Goal: Use online tool/utility: Use online tool/utility

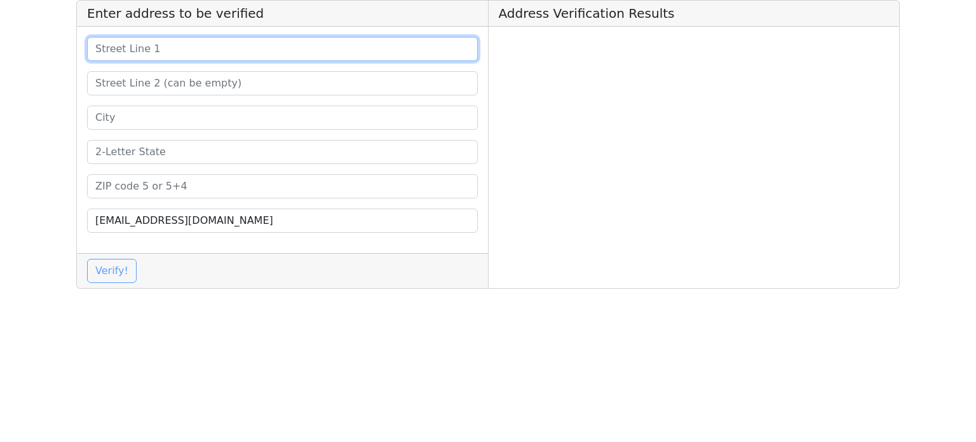
click at [308, 53] on input at bounding box center [282, 49] width 391 height 24
paste input "Peoria"
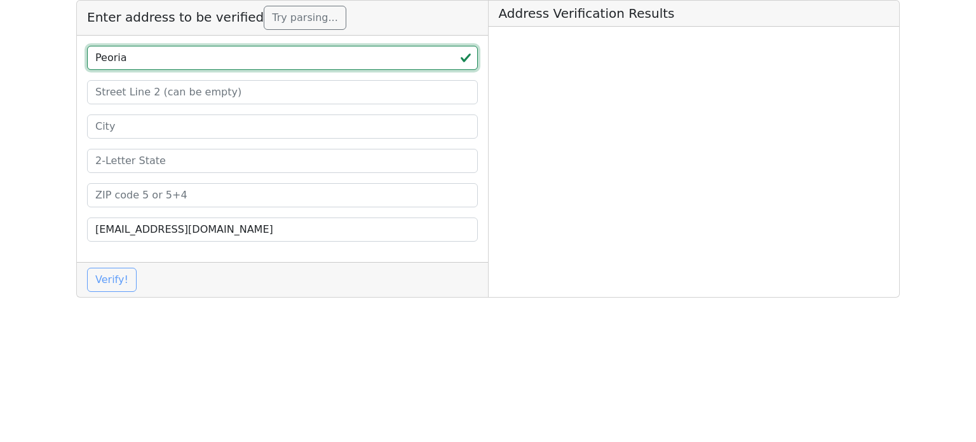
type input "Peoria"
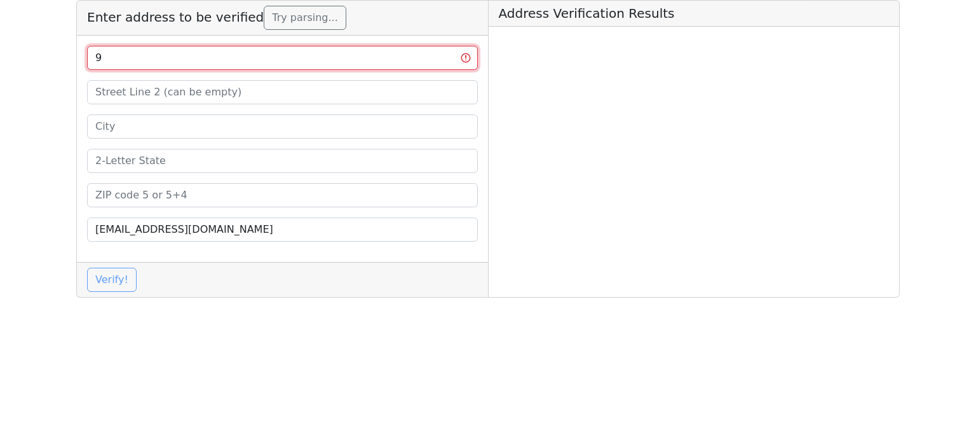
paste input "00 [GEOGRAPHIC_DATA]"
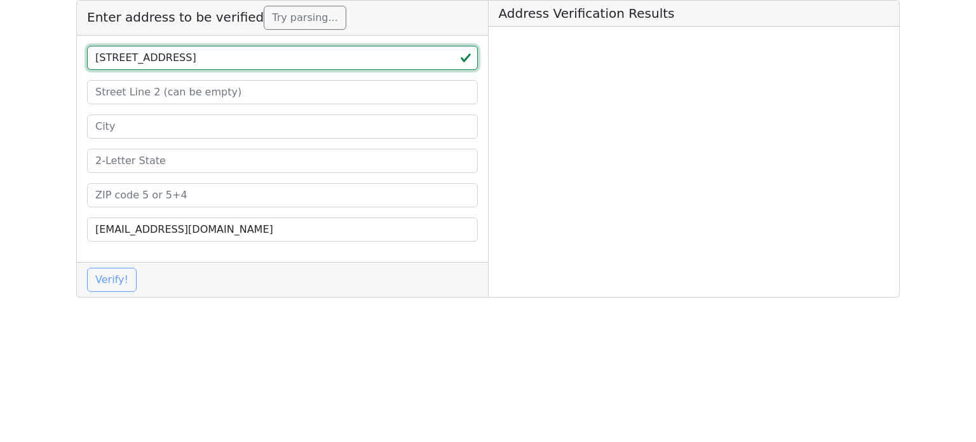
click at [207, 54] on input "[STREET_ADDRESS]" at bounding box center [282, 58] width 391 height 24
type input "[STREET_ADDRESS]"
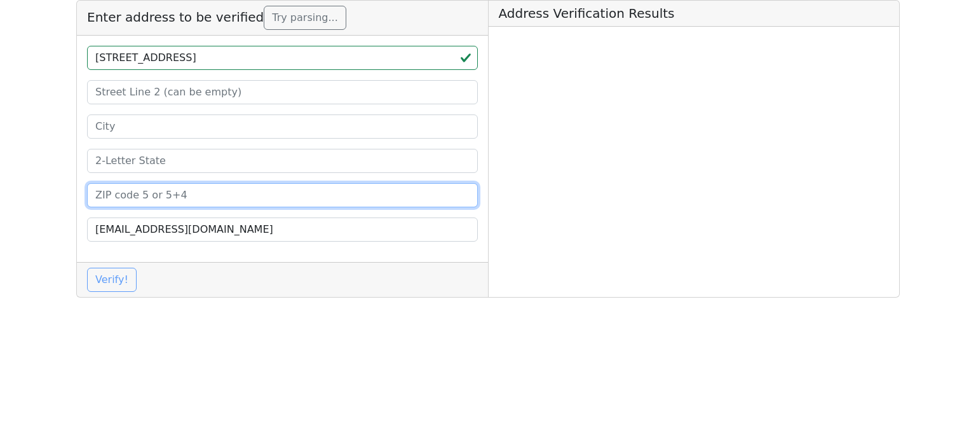
drag, startPoint x: 153, startPoint y: 190, endPoint x: 152, endPoint y: 177, distance: 12.7
click at [153, 190] on input at bounding box center [282, 195] width 391 height 24
paste input "61602"
type input "61602"
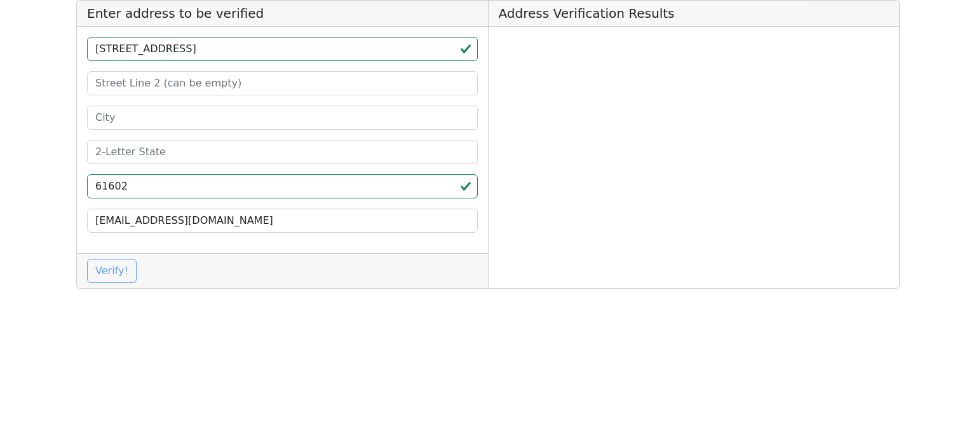
click at [153, 163] on div "[STREET_ADDRESS] [EMAIL_ADDRESS][DOMAIN_NAME]" at bounding box center [282, 140] width 411 height 226
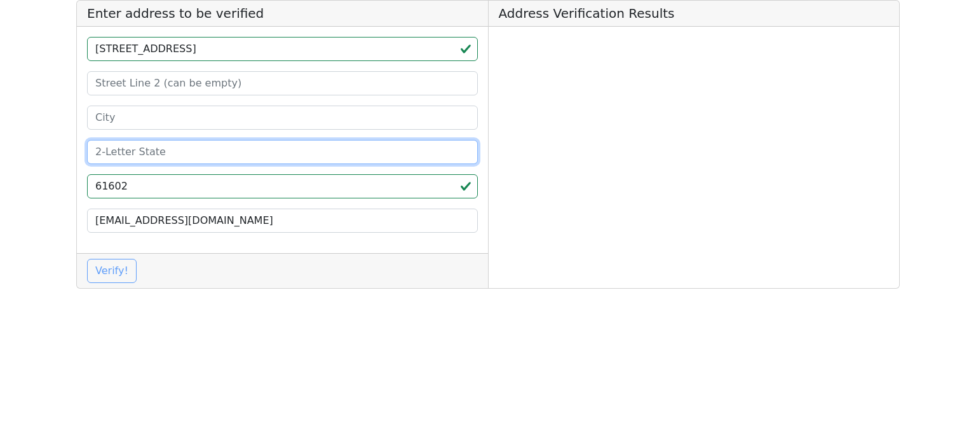
click at [151, 156] on input at bounding box center [282, 152] width 391 height 24
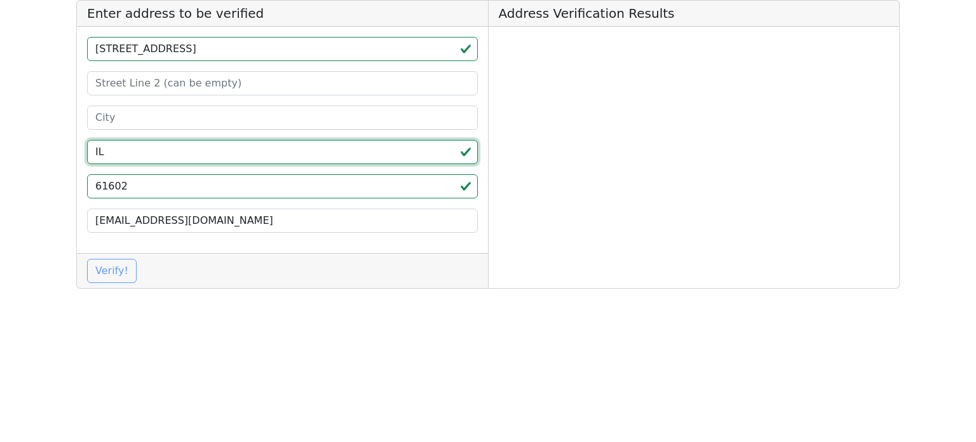
type input "IL"
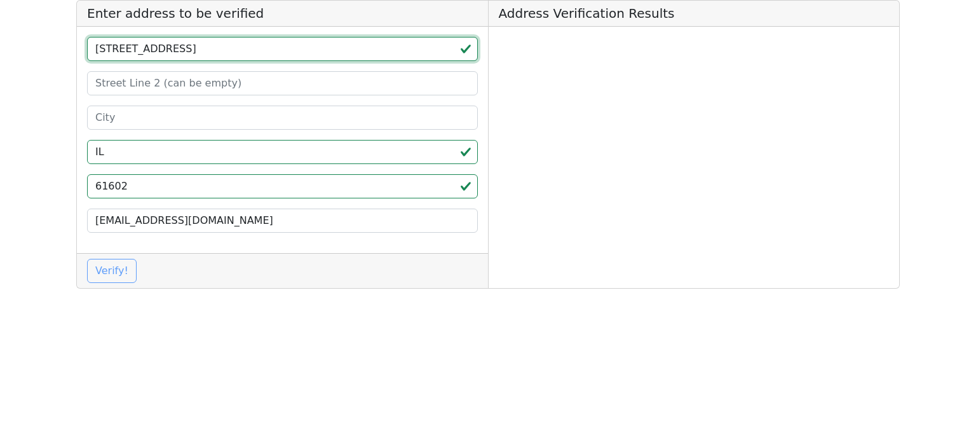
click at [161, 51] on input "[STREET_ADDRESS]" at bounding box center [282, 49] width 391 height 24
click at [172, 50] on input "[STREET_ADDRESS]" at bounding box center [282, 49] width 391 height 24
click at [144, 50] on input "[STREET_ADDRESS]" at bounding box center [282, 49] width 391 height 24
drag, startPoint x: 133, startPoint y: 48, endPoint x: 147, endPoint y: 49, distance: 14.0
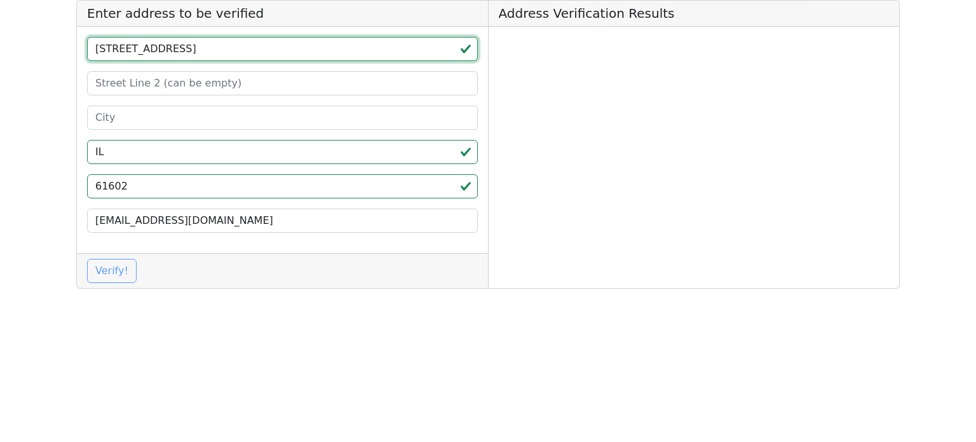
click at [147, 49] on input "[STREET_ADDRESS]" at bounding box center [282, 49] width 391 height 24
drag, startPoint x: 130, startPoint y: 54, endPoint x: 180, endPoint y: 53, distance: 50.9
click at [180, 53] on input "900 W. , [GEOGRAPHIC_DATA]" at bounding box center [282, 49] width 391 height 24
type input "900 W. , [GEOGRAPHIC_DATA]"
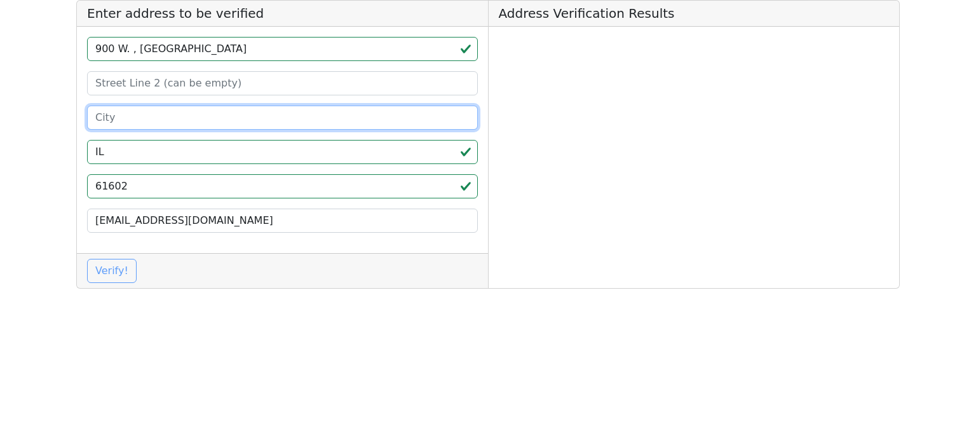
drag, startPoint x: 158, startPoint y: 123, endPoint x: 153, endPoint y: 99, distance: 25.3
click at [158, 123] on input at bounding box center [282, 118] width 391 height 24
paste input "Main Peoria"
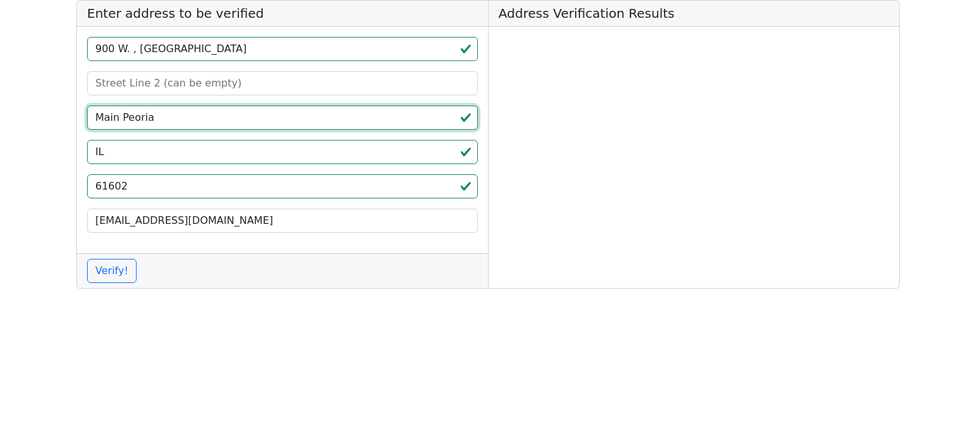
type input "Main Peoria"
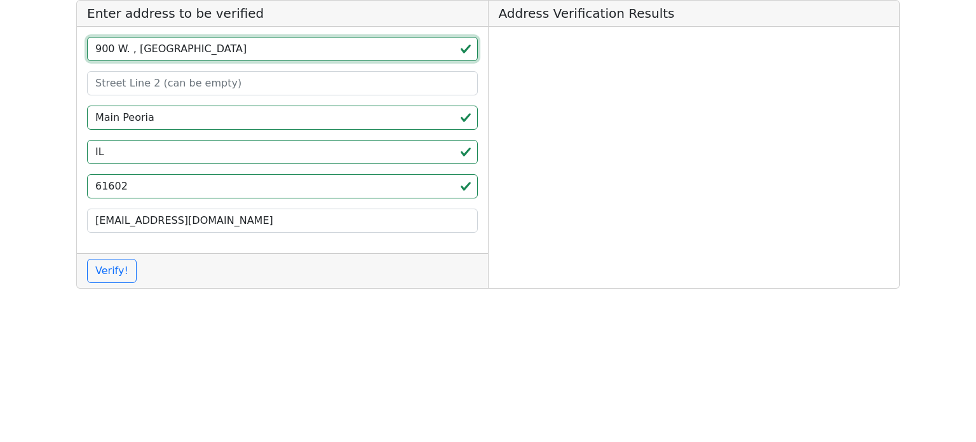
drag, startPoint x: 133, startPoint y: 55, endPoint x: 198, endPoint y: 58, distance: 64.2
click at [196, 58] on input "900 W. , [GEOGRAPHIC_DATA]" at bounding box center [282, 49] width 391 height 24
type input "900 W"
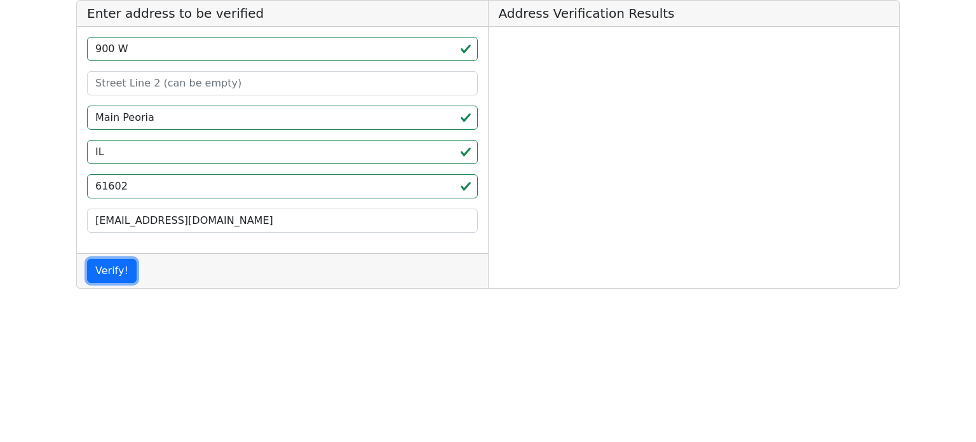
click at [87, 259] on button "Verify!" at bounding box center [112, 271] width 50 height 24
